Goal: Task Accomplishment & Management: Manage account settings

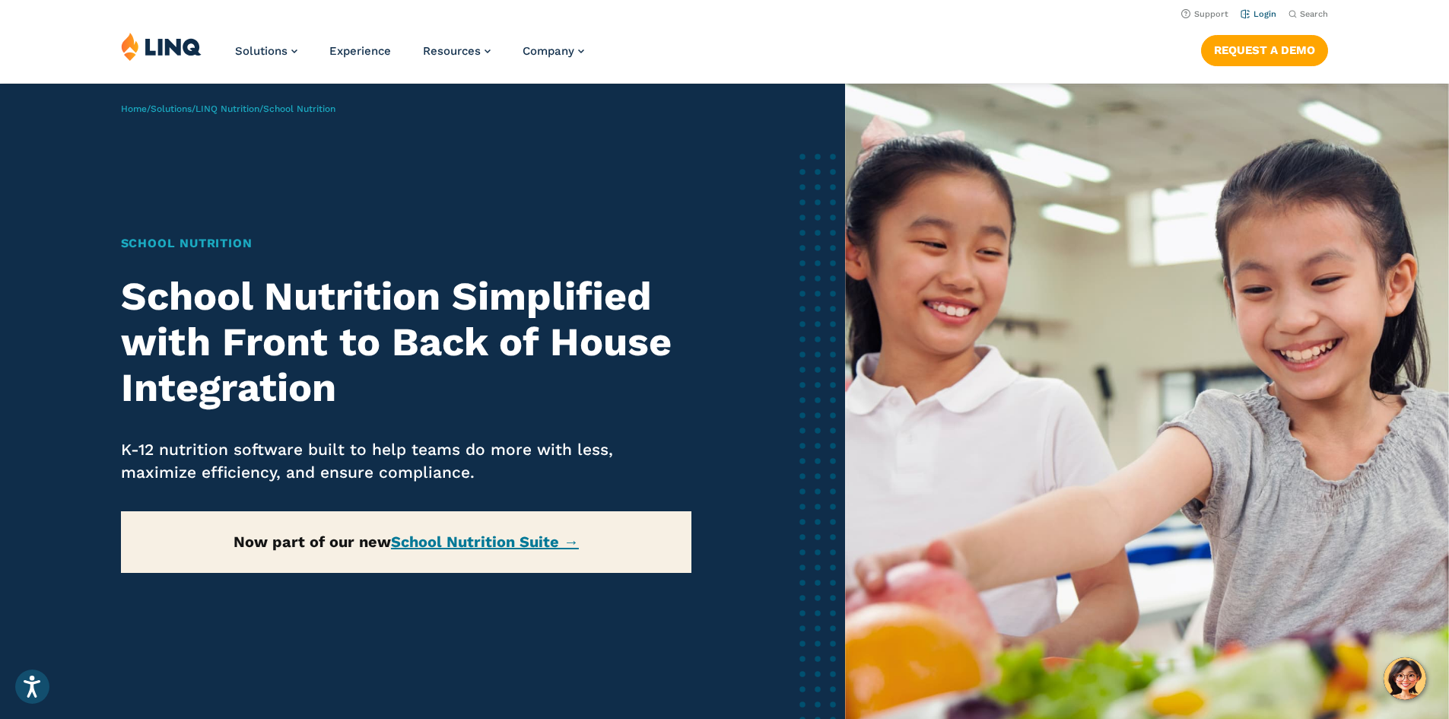
click at [1254, 14] on link "Login" at bounding box center [1259, 14] width 36 height 10
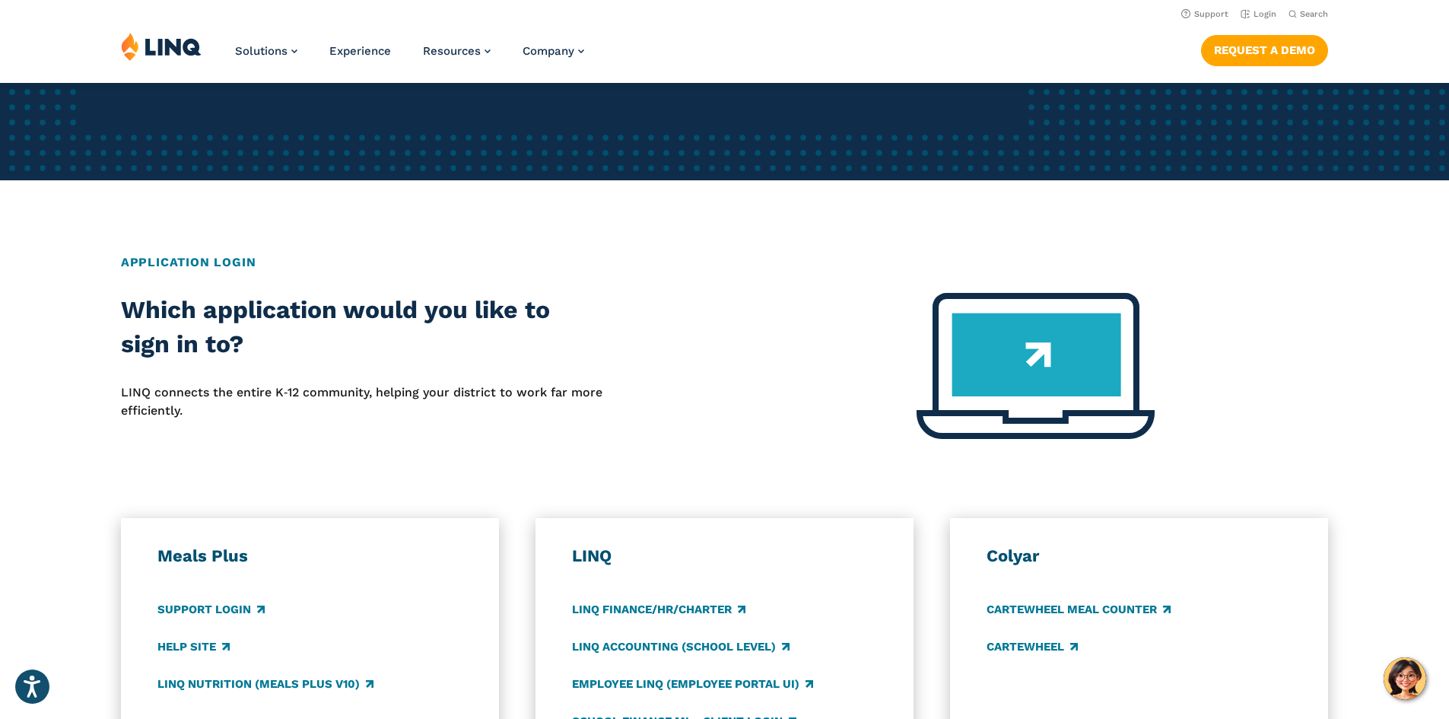
scroll to position [380, 0]
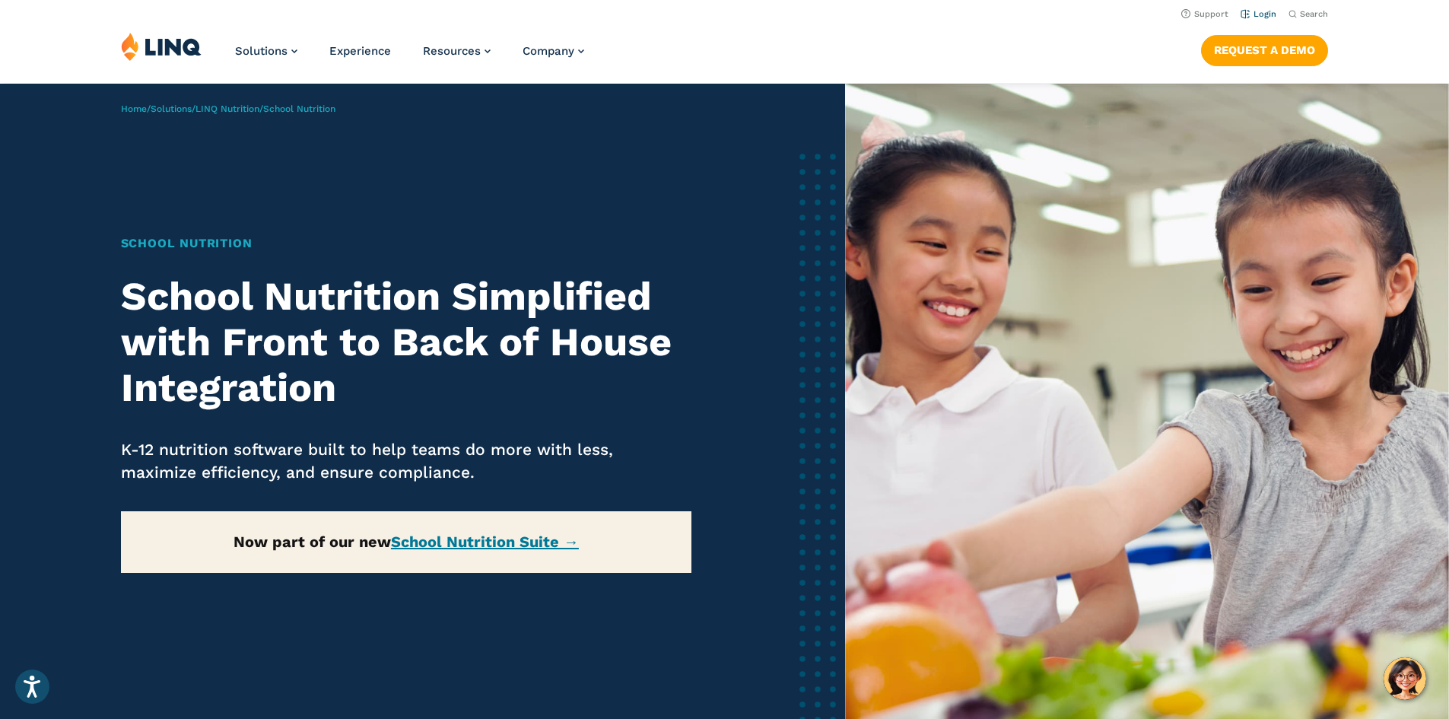
click at [1251, 11] on link "Login" at bounding box center [1259, 14] width 36 height 10
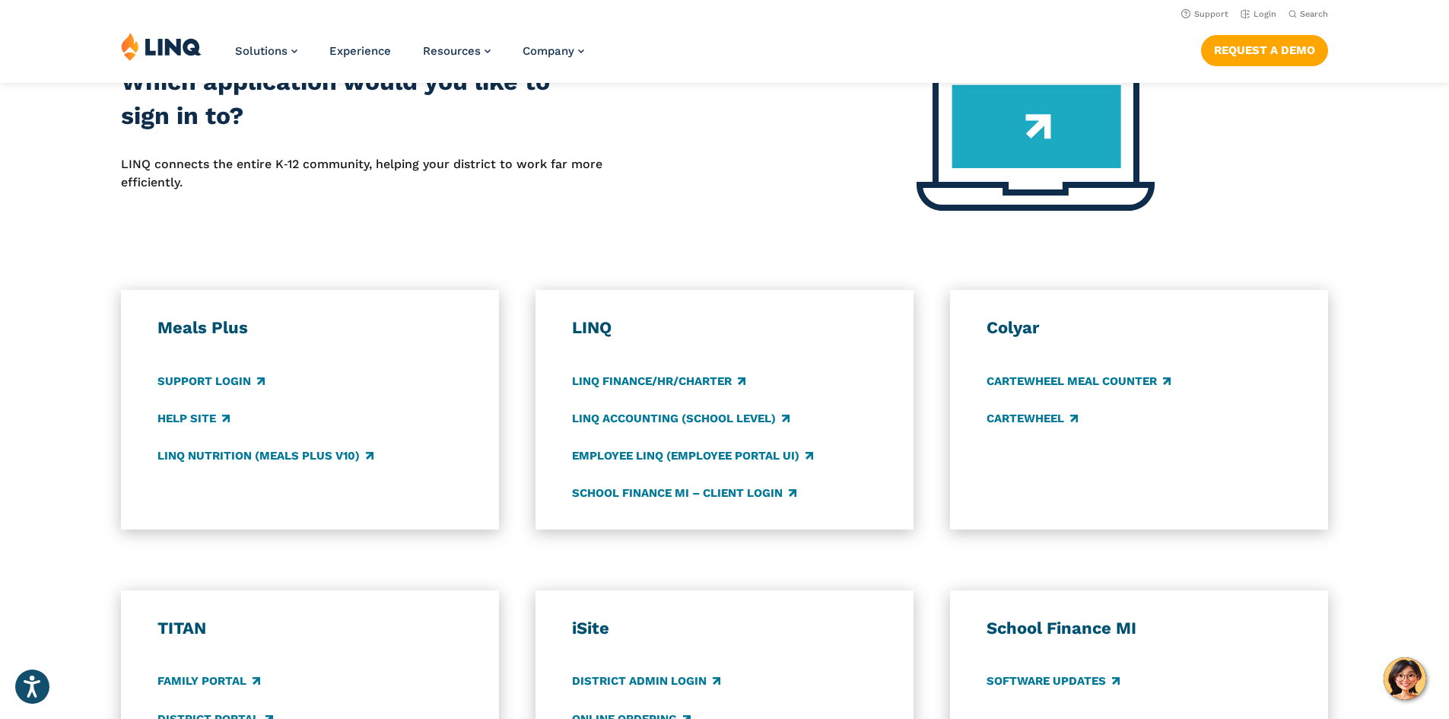
scroll to position [533, 0]
